Goal: Task Accomplishment & Management: Use online tool/utility

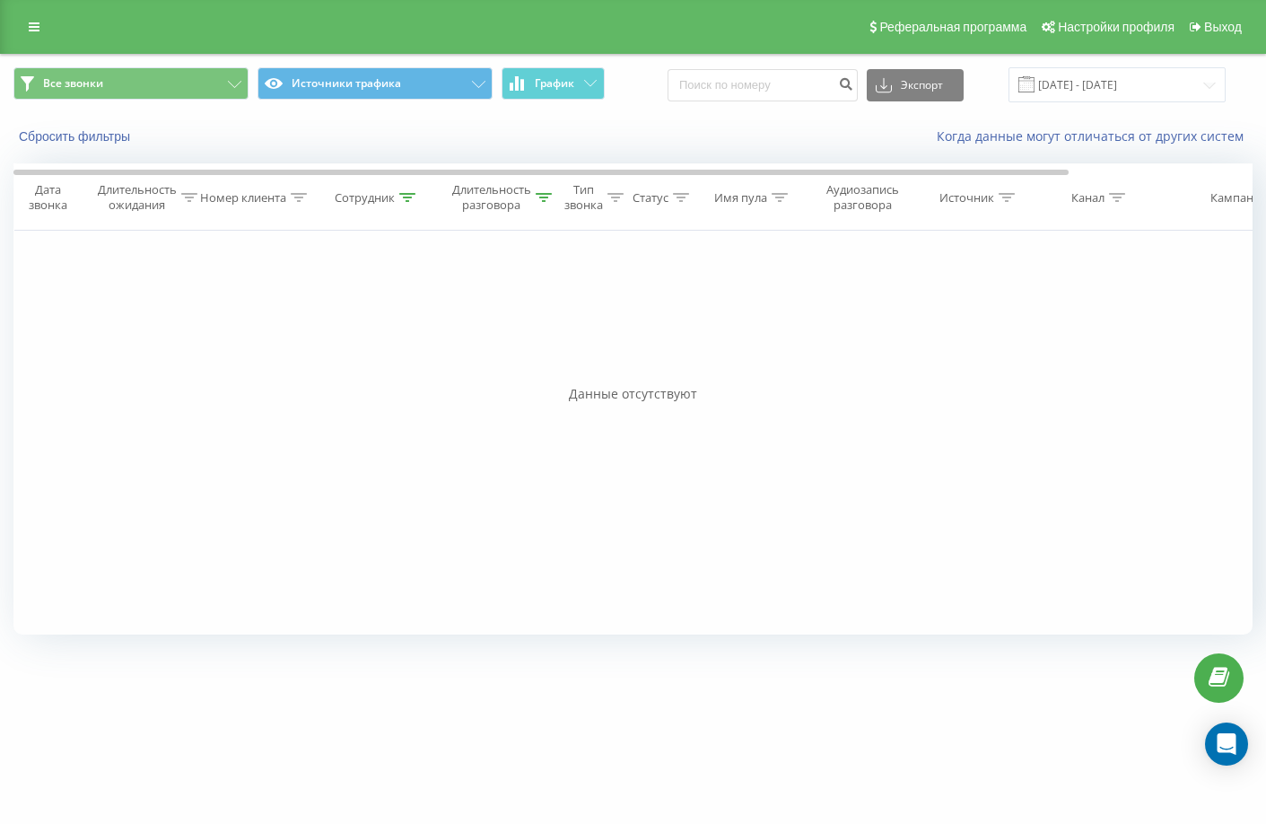
click at [665, 415] on div "Фильтровать по условию Равно Отмена OK Фильтровать по условию Содержит Отмена O…" at bounding box center [632, 433] width 1239 height 404
click at [435, 460] on div "Фильтровать по условию Равно Отмена OK Фильтровать по условию Содержит Отмена O…" at bounding box center [632, 433] width 1239 height 404
click at [109, 131] on button "Сбросить фильтры" at bounding box center [76, 136] width 126 height 16
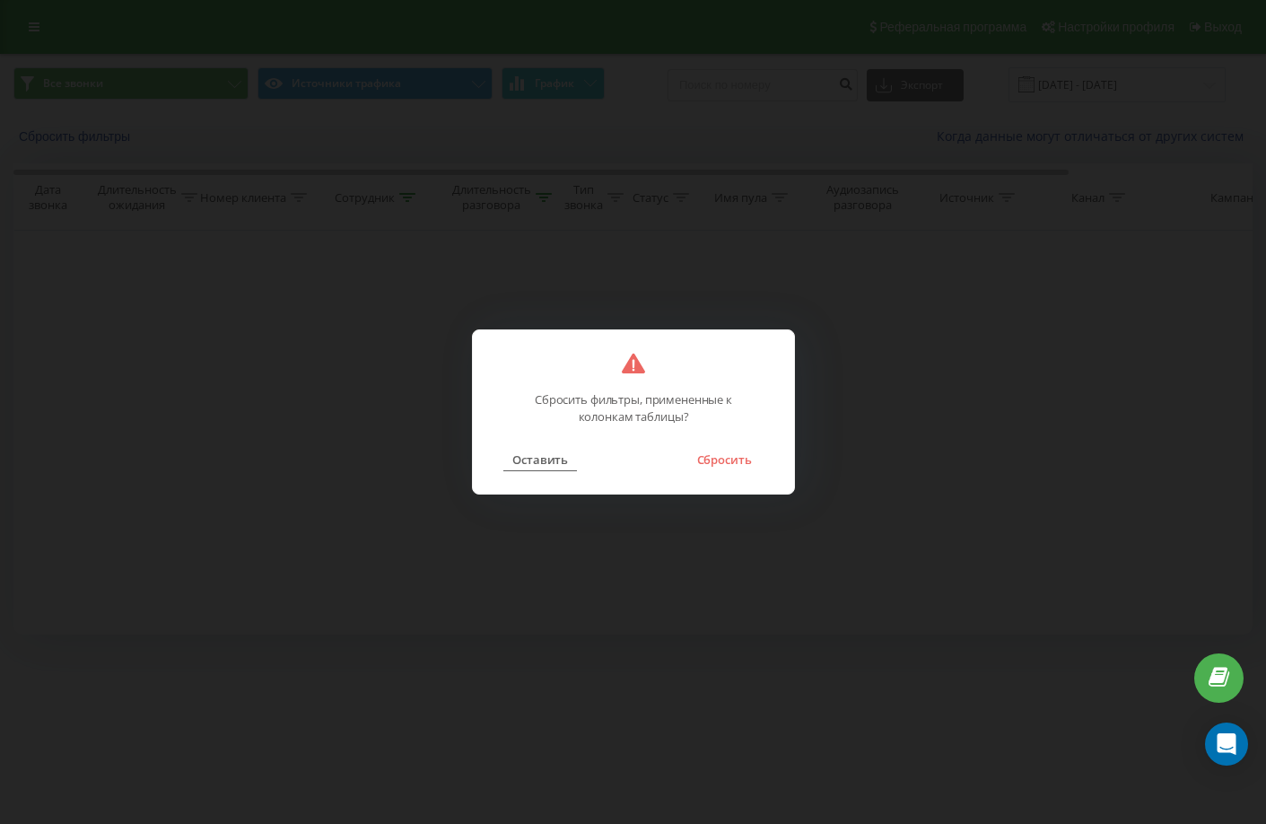
click at [534, 459] on button "Оставить" at bounding box center [540, 459] width 74 height 23
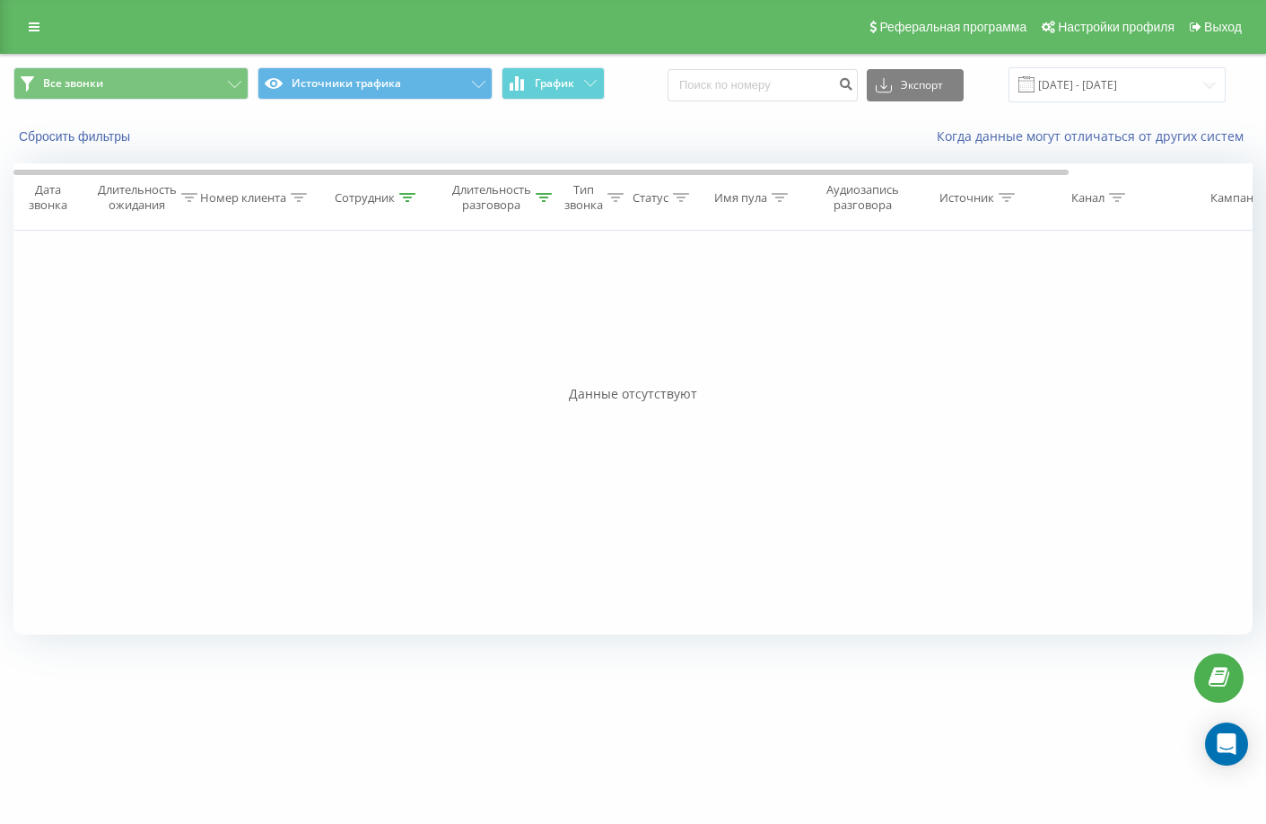
click at [320, 460] on div "Фильтровать по условию Равно Отмена OK Фильтровать по условию Содержит Отмена O…" at bounding box center [632, 433] width 1239 height 404
click at [561, 77] on span "График" at bounding box center [554, 83] width 39 height 13
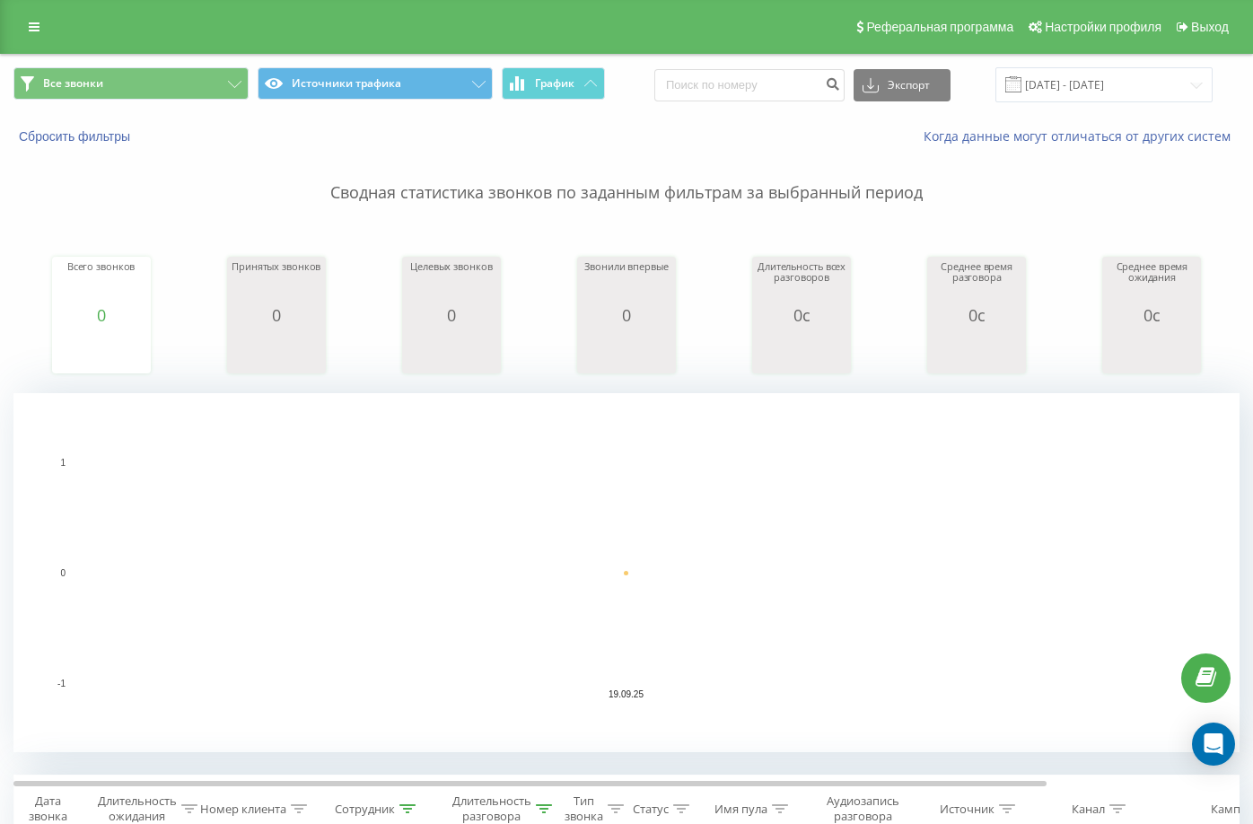
scroll to position [437, 0]
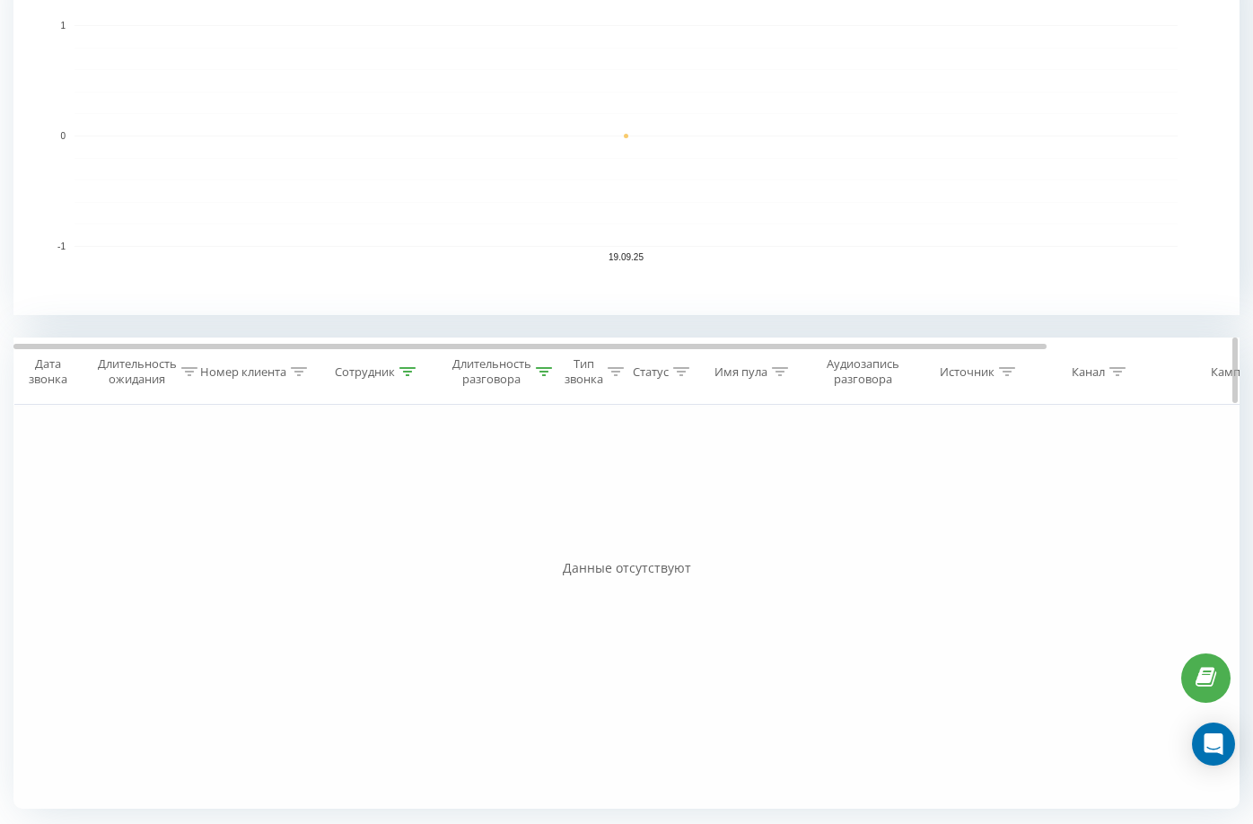
click at [410, 368] on icon at bounding box center [407, 371] width 16 height 9
drag, startPoint x: 379, startPoint y: 493, endPoint x: -1, endPoint y: 403, distance: 390.1
type input "НУРГУЛЬ"
click at [442, 539] on button "OK" at bounding box center [416, 536] width 76 height 22
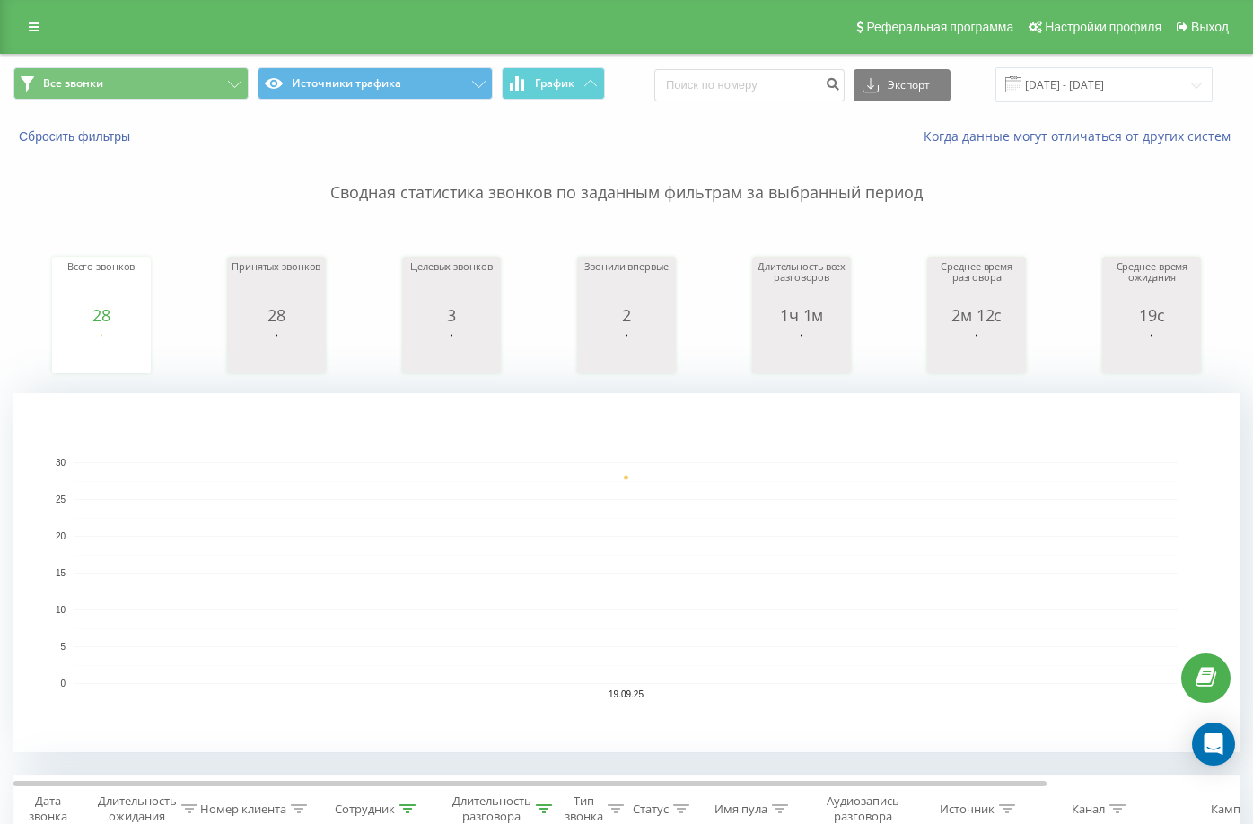
click at [892, 442] on rect "A chart." at bounding box center [626, 572] width 1226 height 359
